Goal: Find specific page/section: Find specific page/section

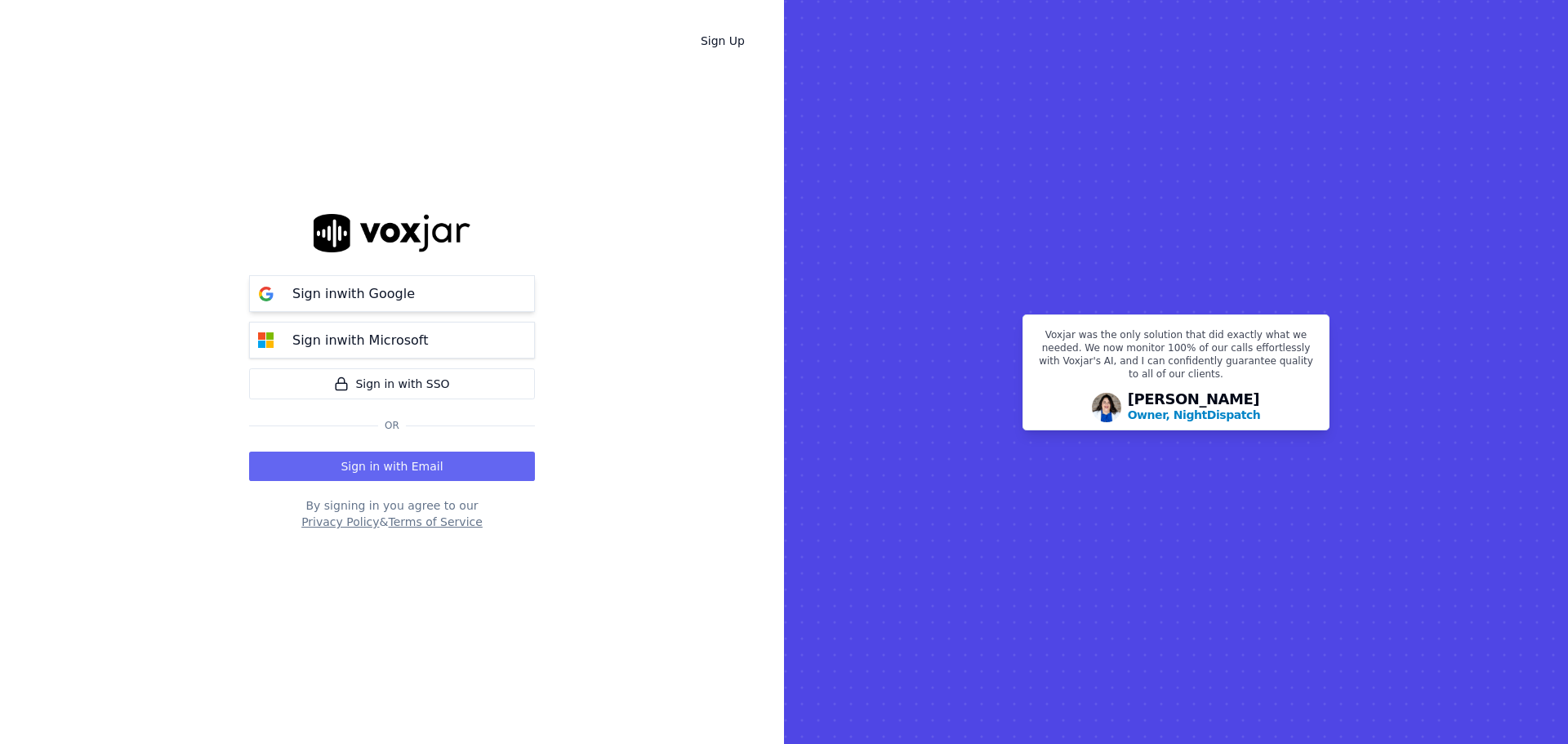
click at [332, 296] on p "Sign in with Google" at bounding box center [354, 295] width 122 height 20
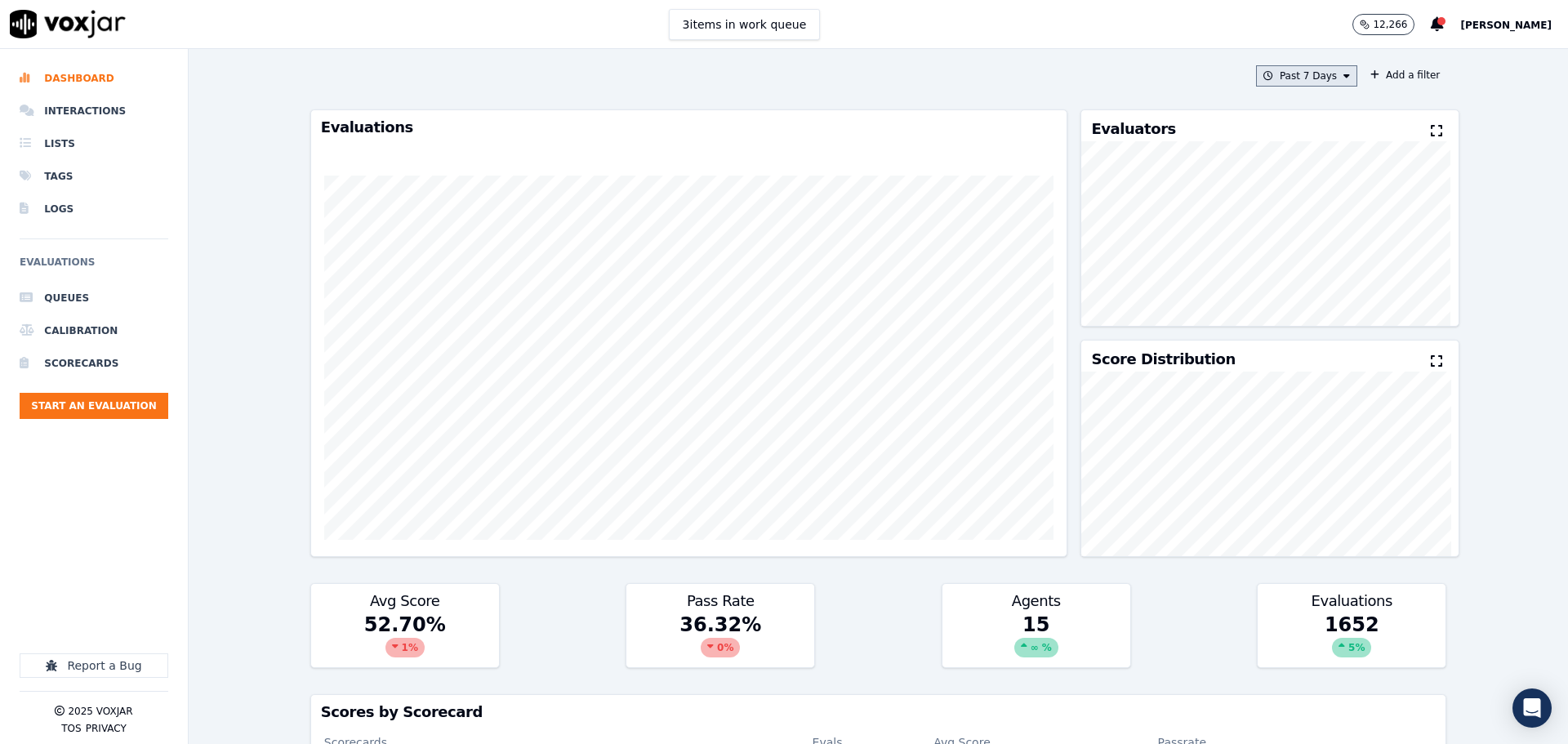
click at [1287, 77] on button "Past 7 Days" at bounding box center [1306, 76] width 101 height 22
click at [1282, 200] on div "This Month" at bounding box center [1309, 204] width 54 height 13
click at [1327, 277] on button "Add" at bounding box center [1333, 264] width 32 height 27
click at [1379, 83] on button "Add a filter" at bounding box center [1405, 75] width 83 height 20
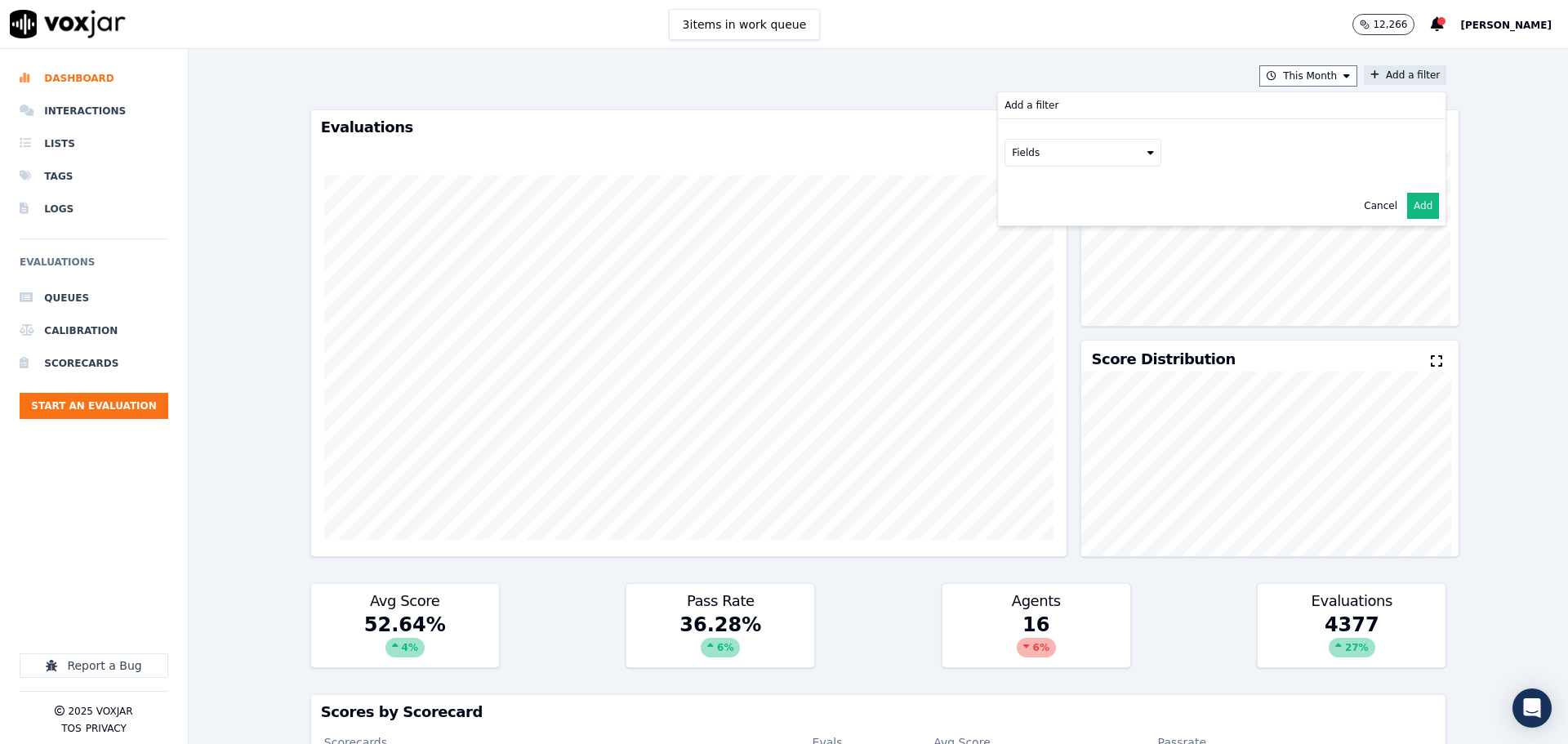
click at [1077, 155] on button "Fields" at bounding box center [1082, 153] width 157 height 28
click at [1032, 311] on div "scorecard" at bounding box center [1056, 317] width 48 height 13
click at [1078, 184] on button "Fields" at bounding box center [1102, 187] width 157 height 28
click at [1048, 215] on label "title" at bounding box center [1102, 215] width 149 height 20
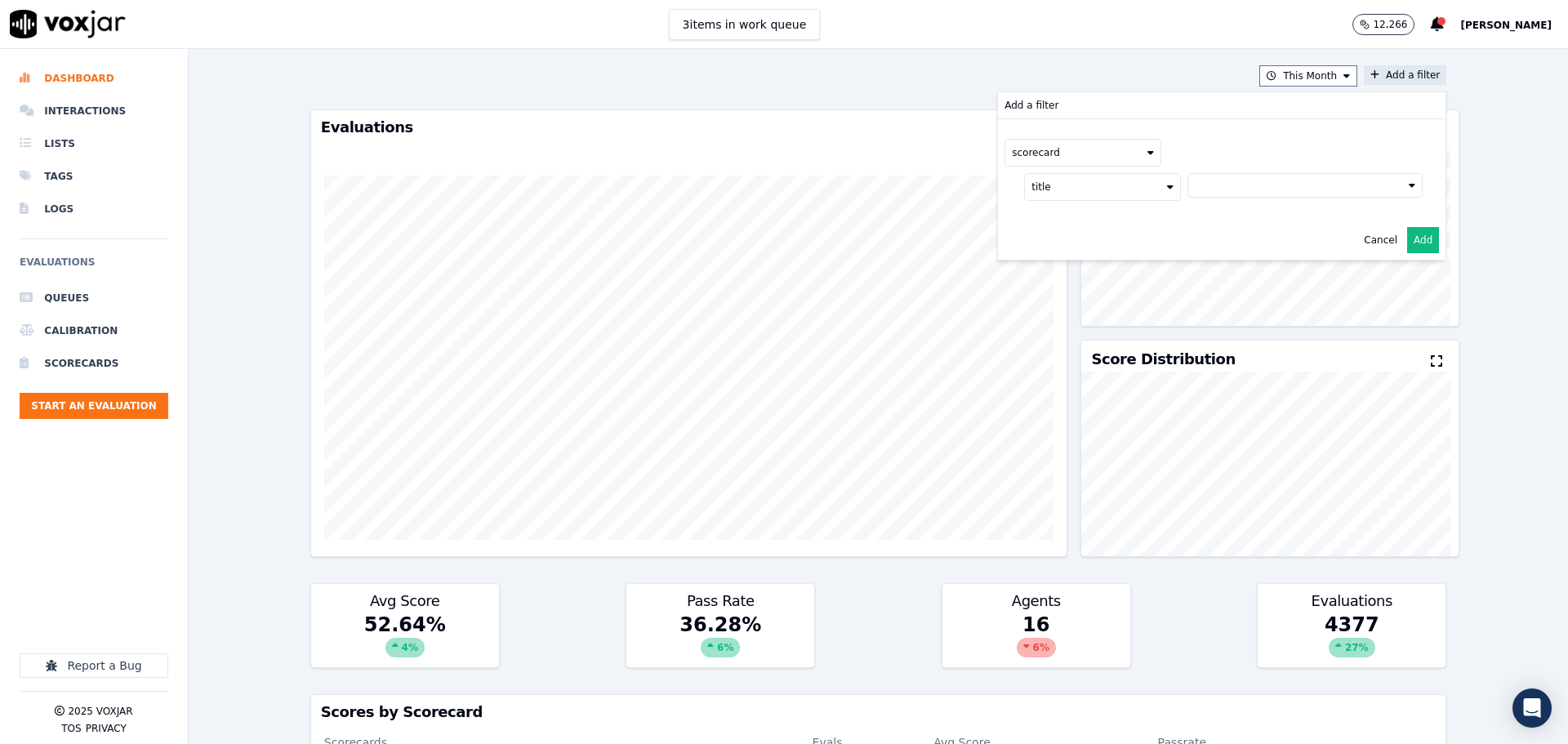
click at [1208, 186] on button at bounding box center [1304, 185] width 235 height 25
click at [1225, 251] on label "2025 RSA Call Script 1.0 Scorecard" at bounding box center [1305, 242] width 221 height 20
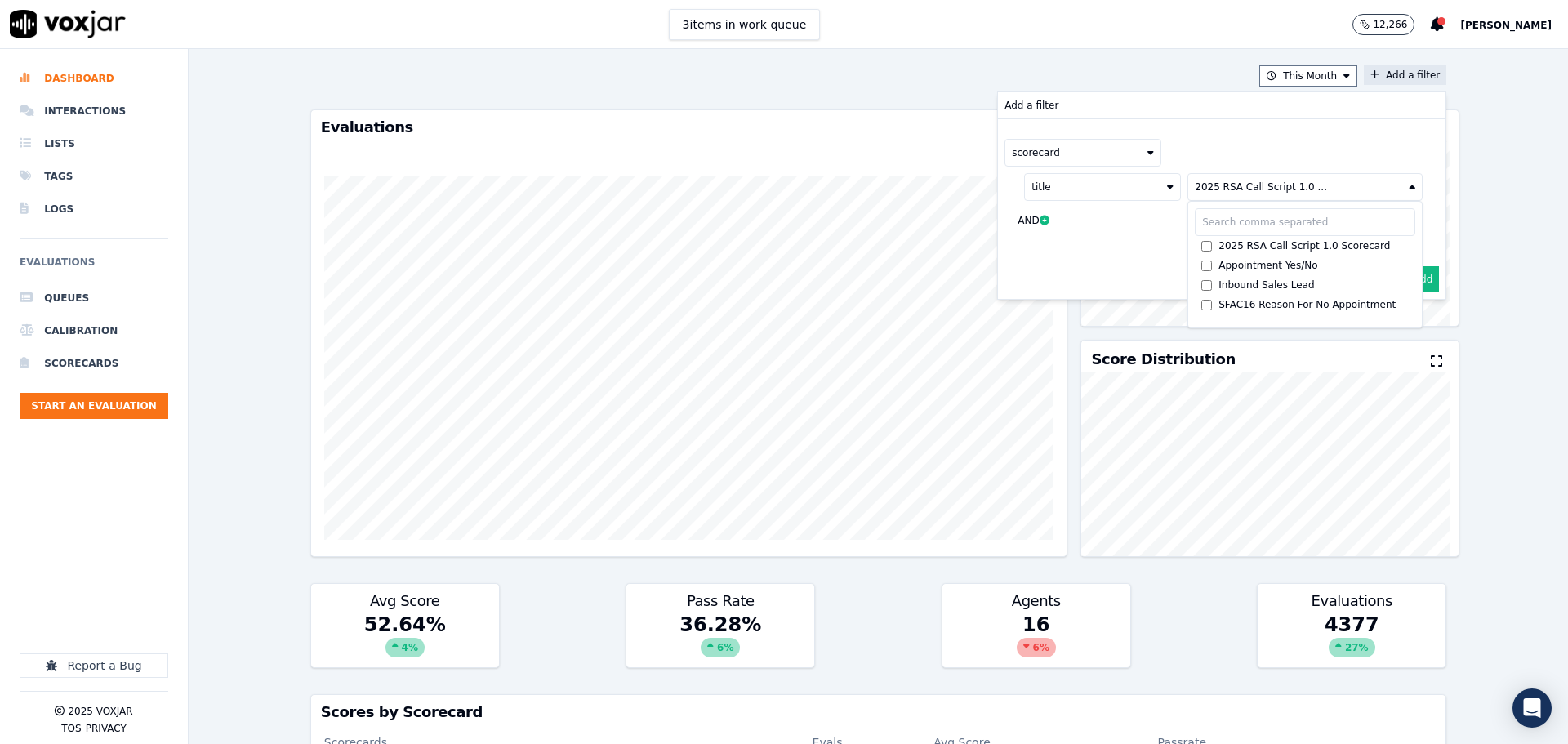
click at [1406, 283] on button "Add" at bounding box center [1422, 279] width 32 height 27
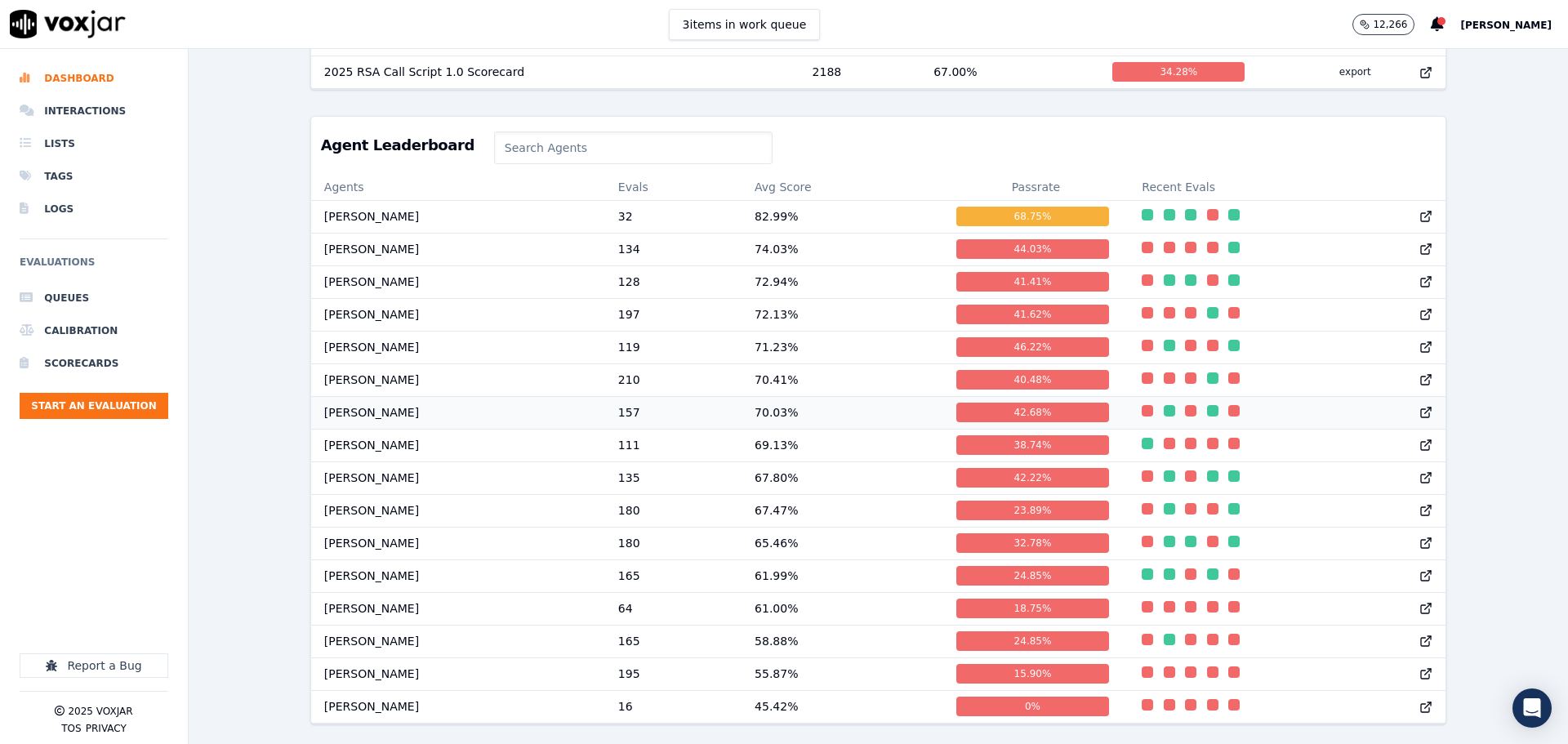
scroll to position [1, 0]
click at [88, 365] on li "Scorecards" at bounding box center [94, 363] width 149 height 33
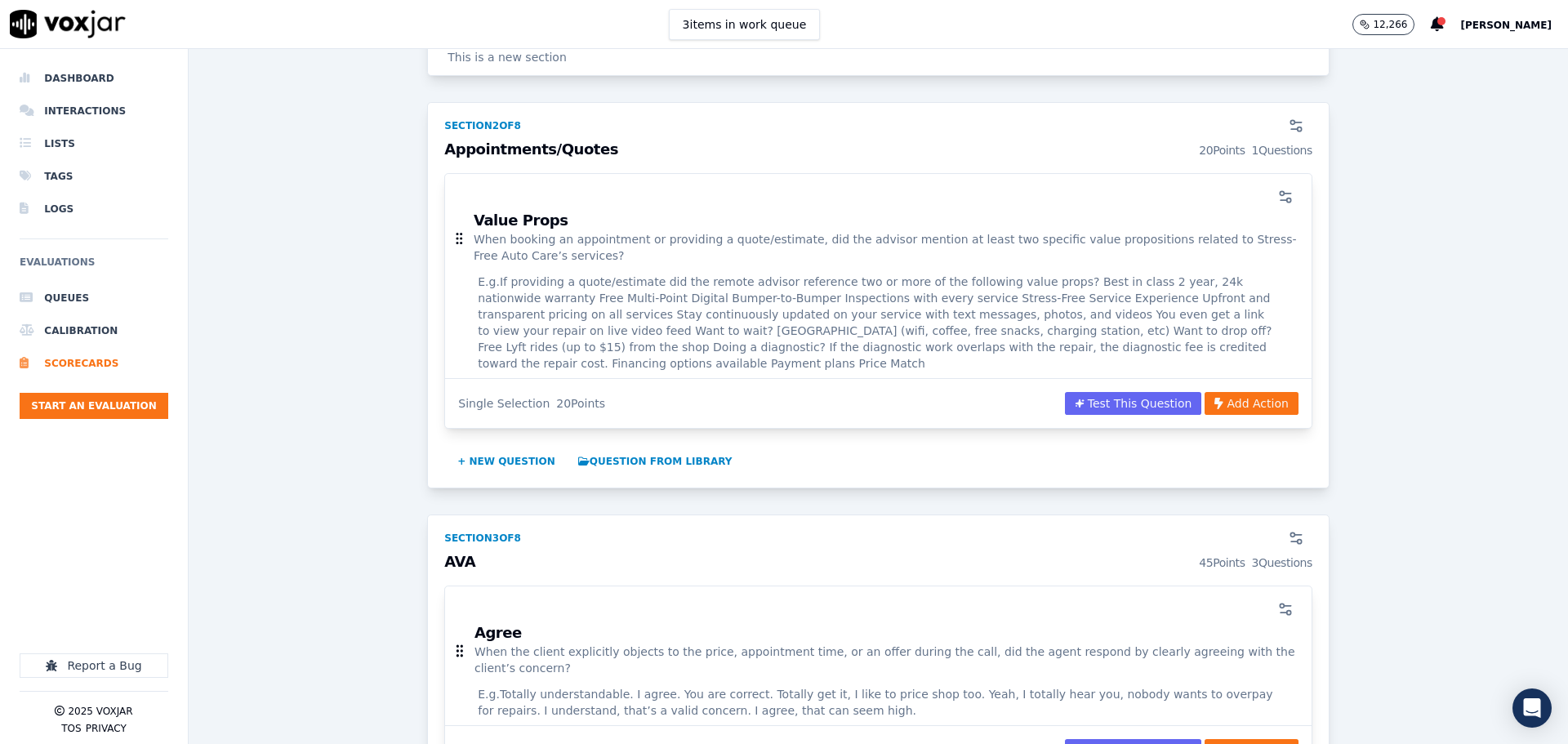
scroll to position [1062, 0]
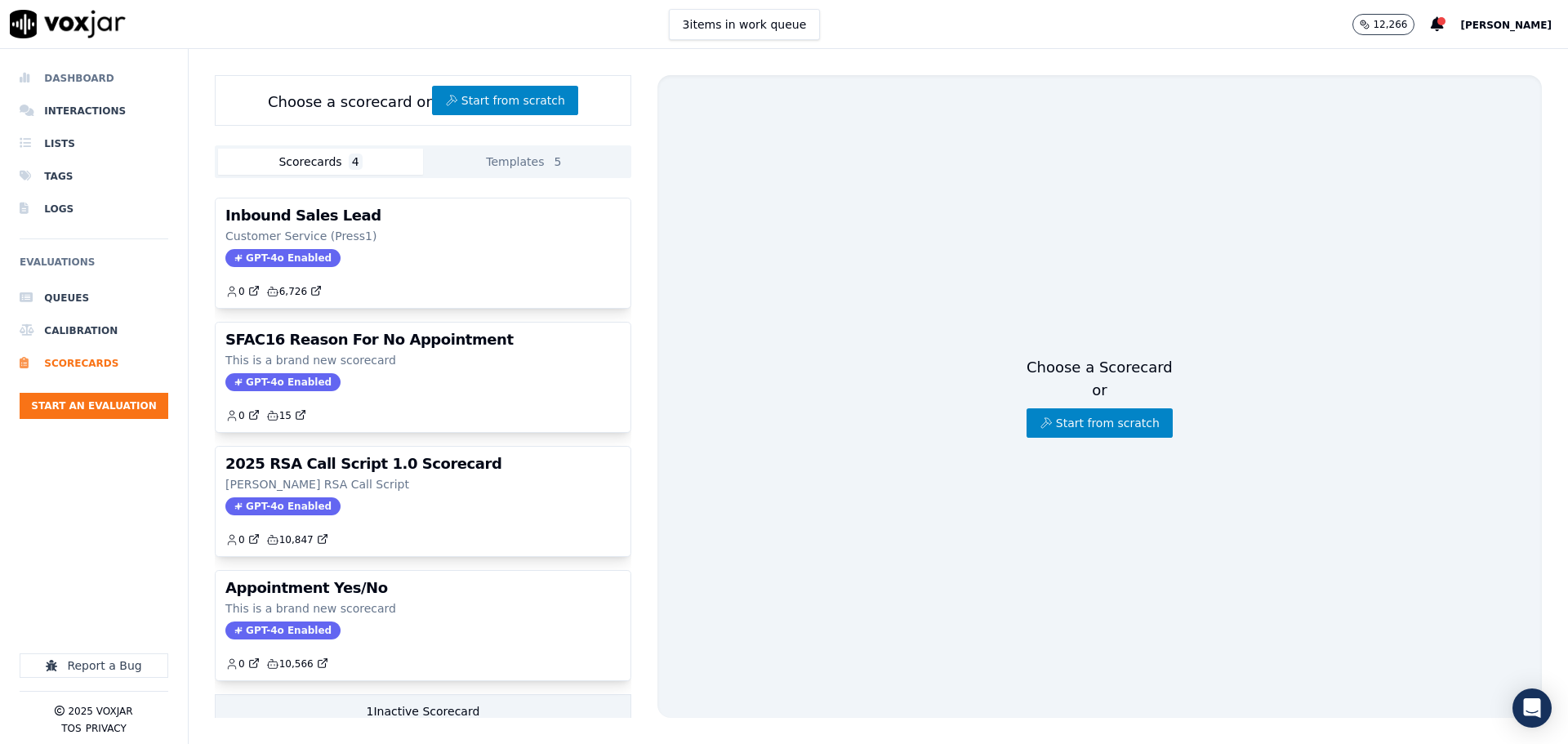
click at [108, 77] on li "Dashboard" at bounding box center [94, 78] width 149 height 33
